Goal: Task Accomplishment & Management: Manage account settings

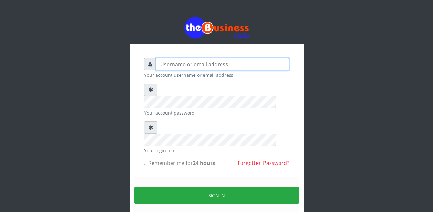
type input "Busybrain2"
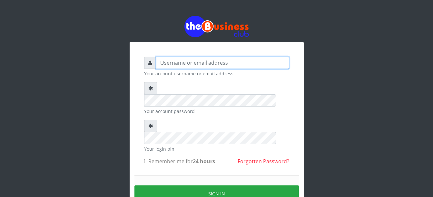
type input "Busybrain2"
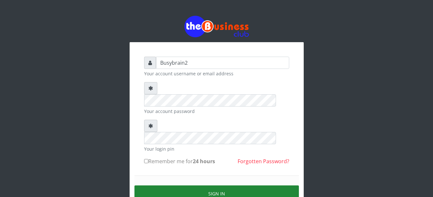
click at [217, 186] on button "Sign in" at bounding box center [216, 194] width 164 height 16
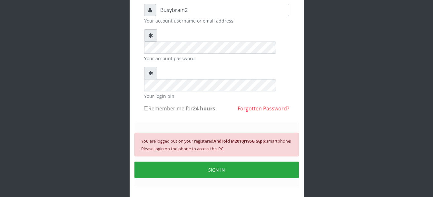
scroll to position [62, 0]
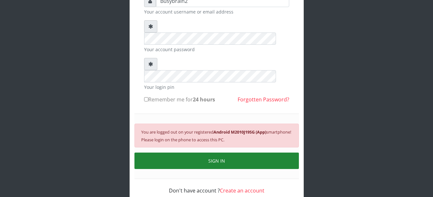
click at [200, 153] on button "SIGN IN" at bounding box center [216, 161] width 164 height 16
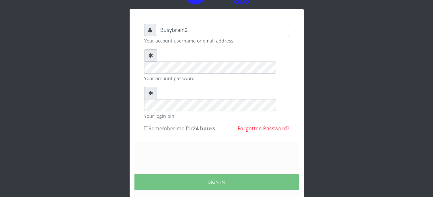
scroll to position [54, 0]
